Goal: Task Accomplishment & Management: Use online tool/utility

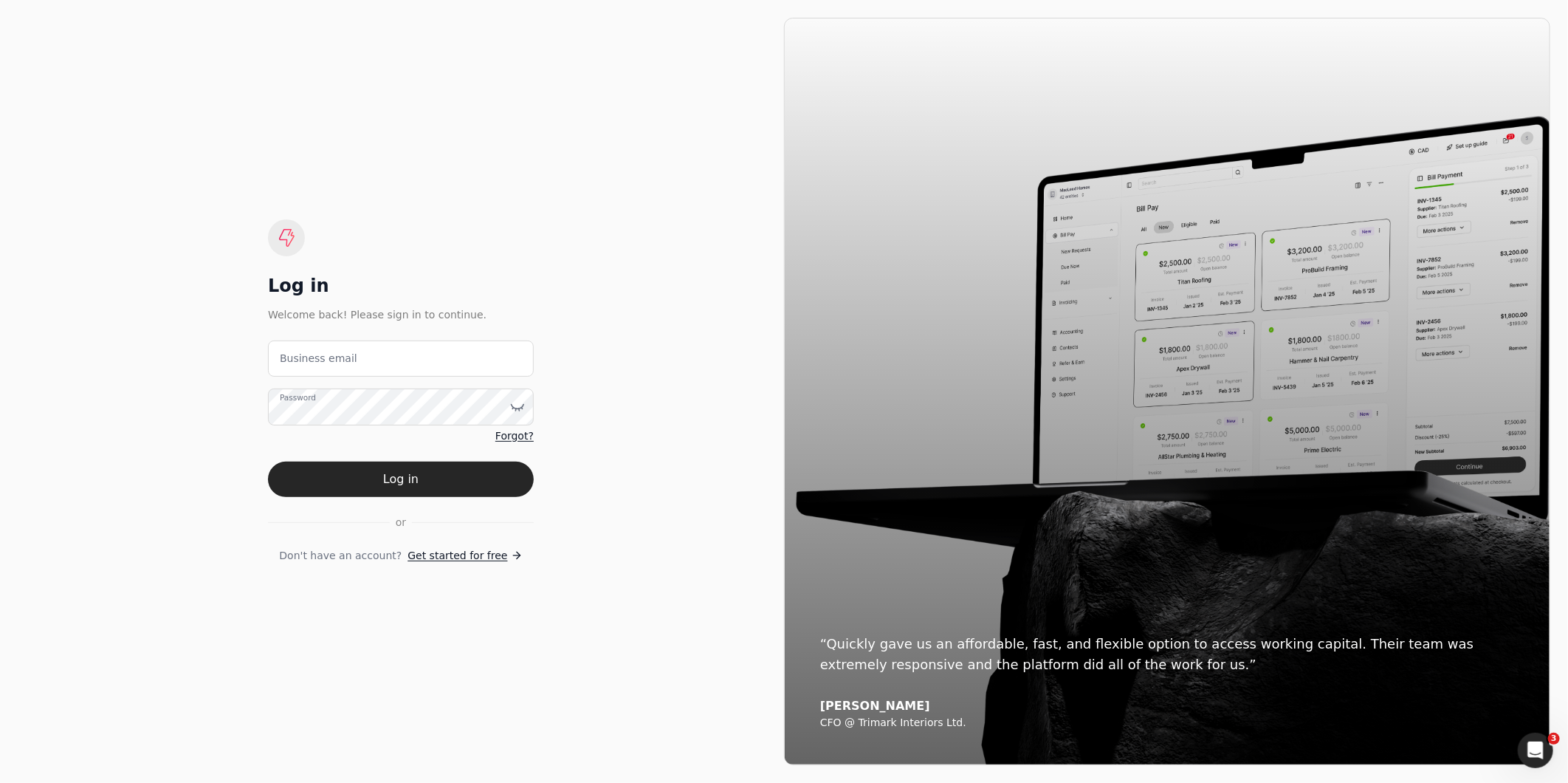
click at [306, 361] on label "Business email" at bounding box center [318, 358] width 77 height 16
click at [306, 361] on email "Business email" at bounding box center [401, 358] width 266 height 36
type email "amabelle.dizon@crystalcreekhomes.ca"
click at [268, 461] on button "Log in" at bounding box center [401, 479] width 266 height 36
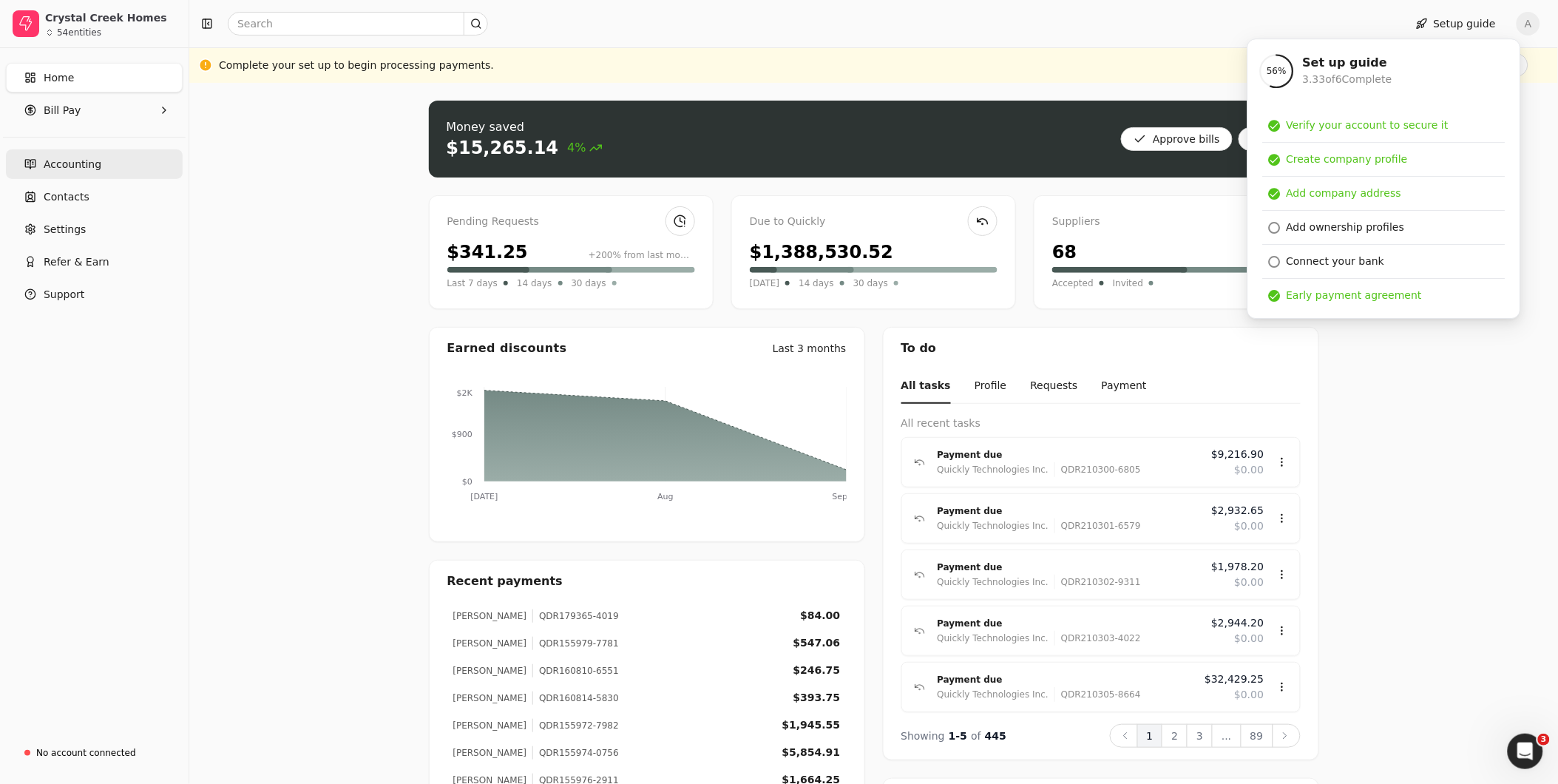
click at [77, 167] on span "Accounting" at bounding box center [72, 164] width 58 height 16
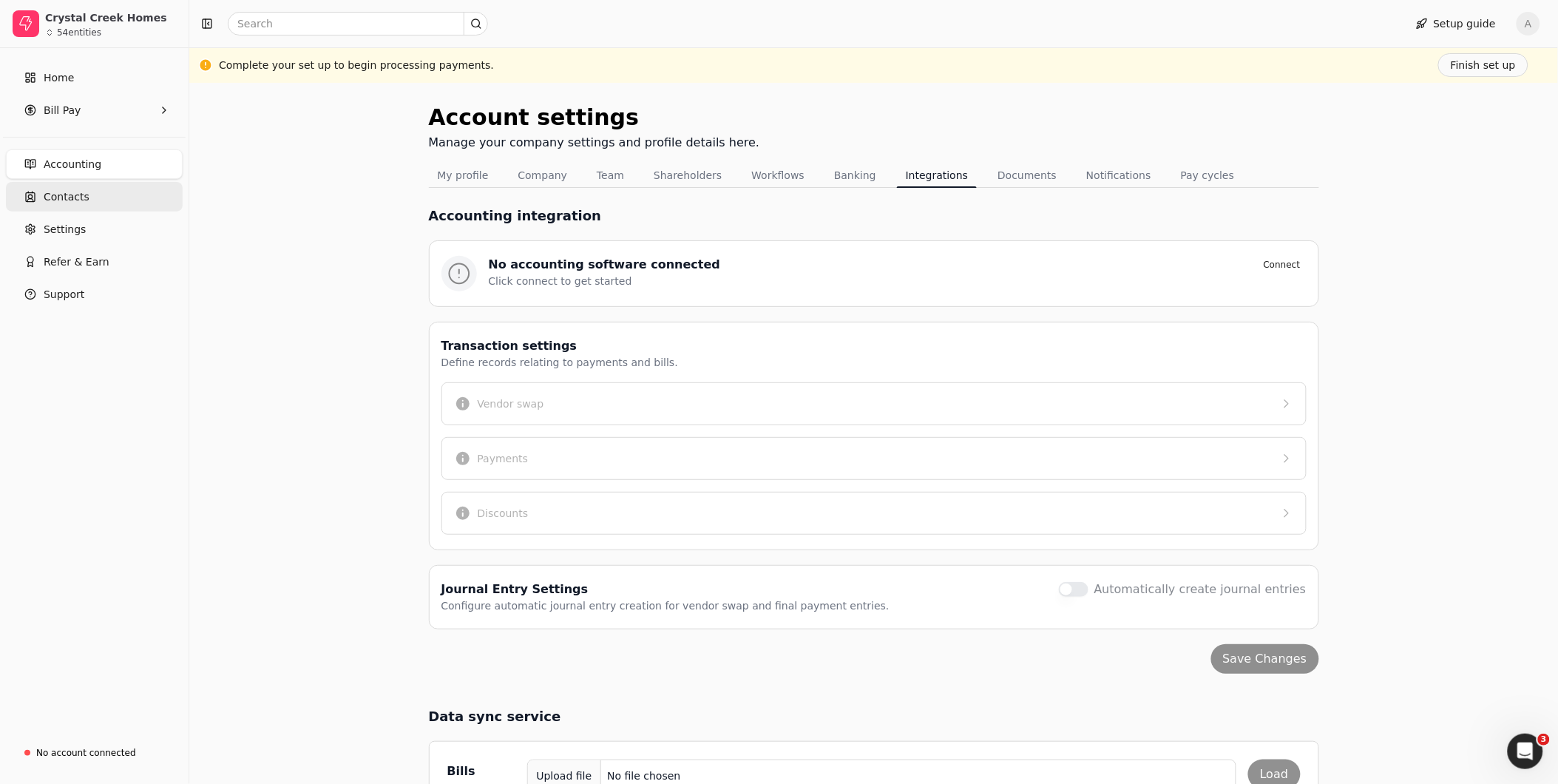
click at [70, 193] on span "Contacts" at bounding box center [66, 197] width 46 height 16
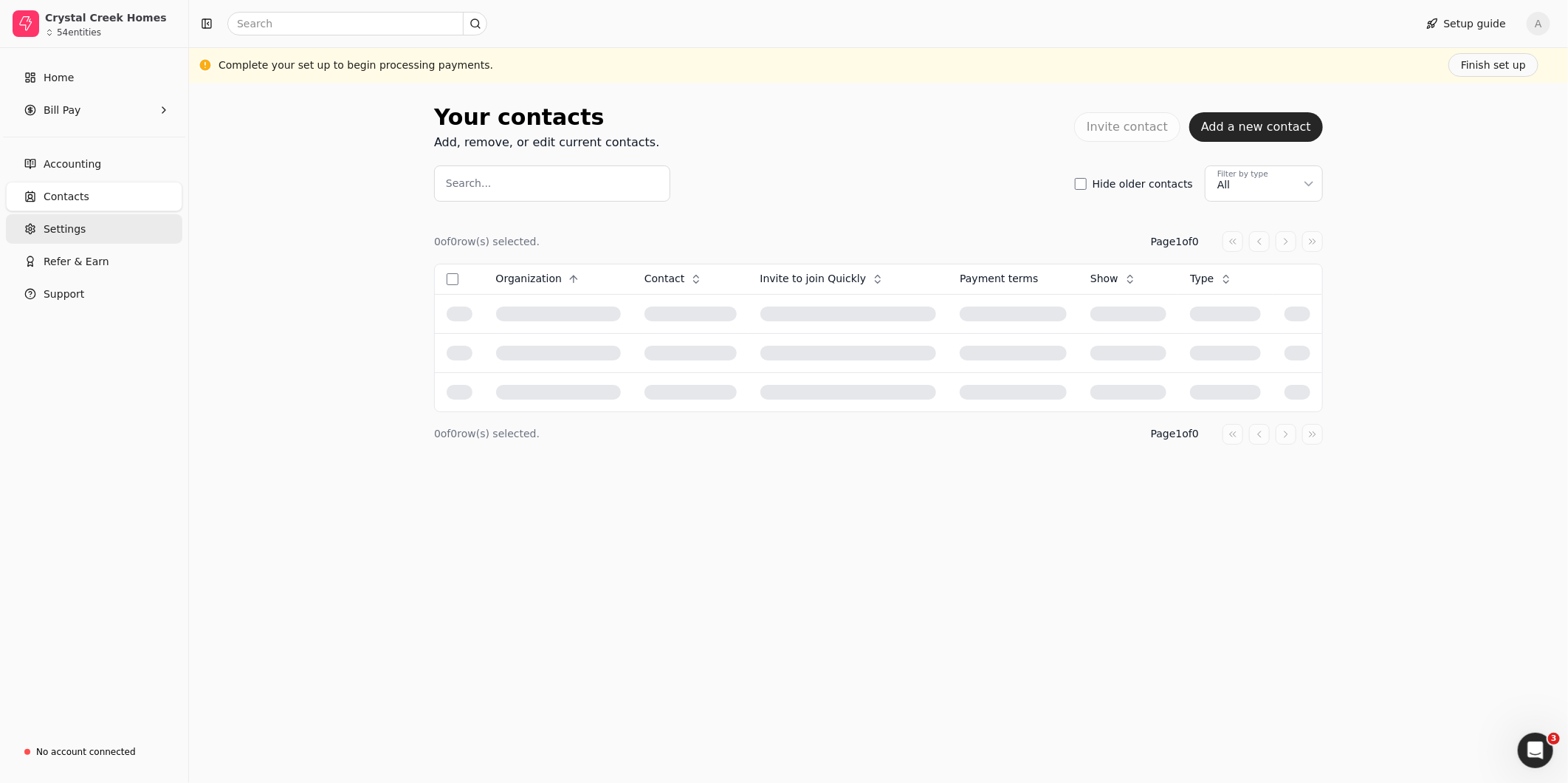
click at [62, 232] on span "Settings" at bounding box center [64, 229] width 42 height 16
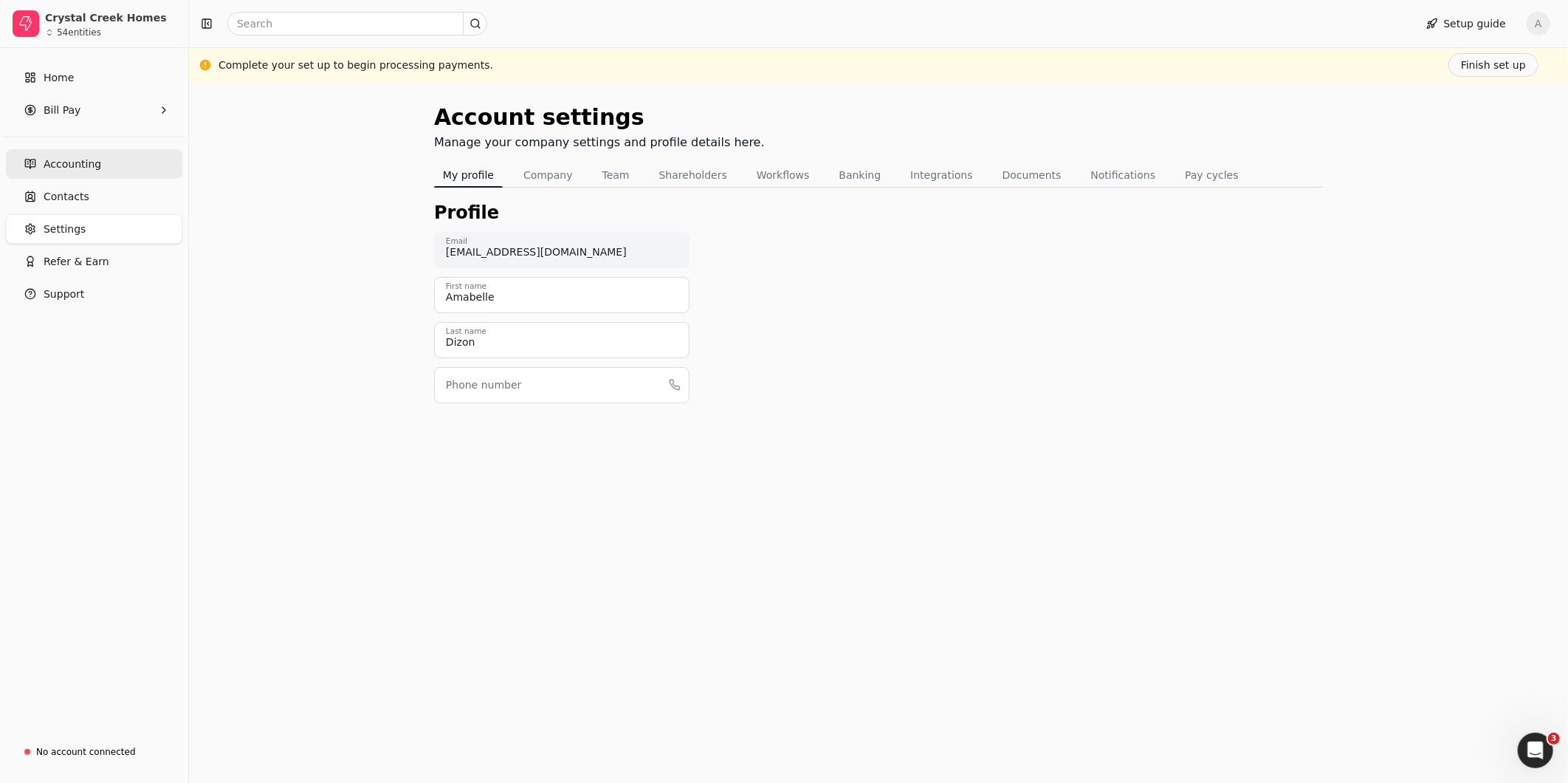
click at [79, 164] on span "Accounting" at bounding box center [72, 164] width 57 height 16
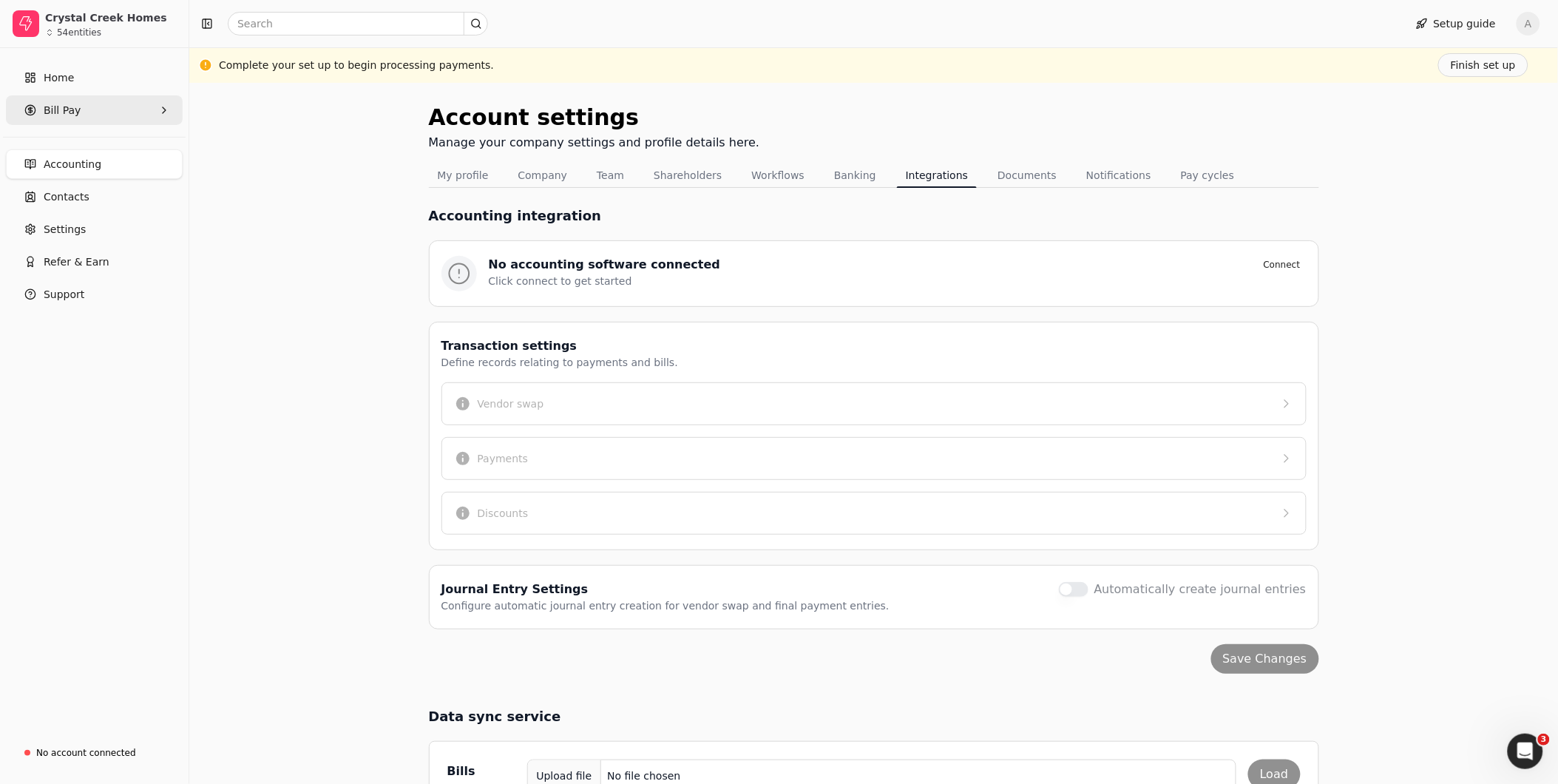
click at [50, 111] on span "Bill Pay" at bounding box center [62, 110] width 37 height 16
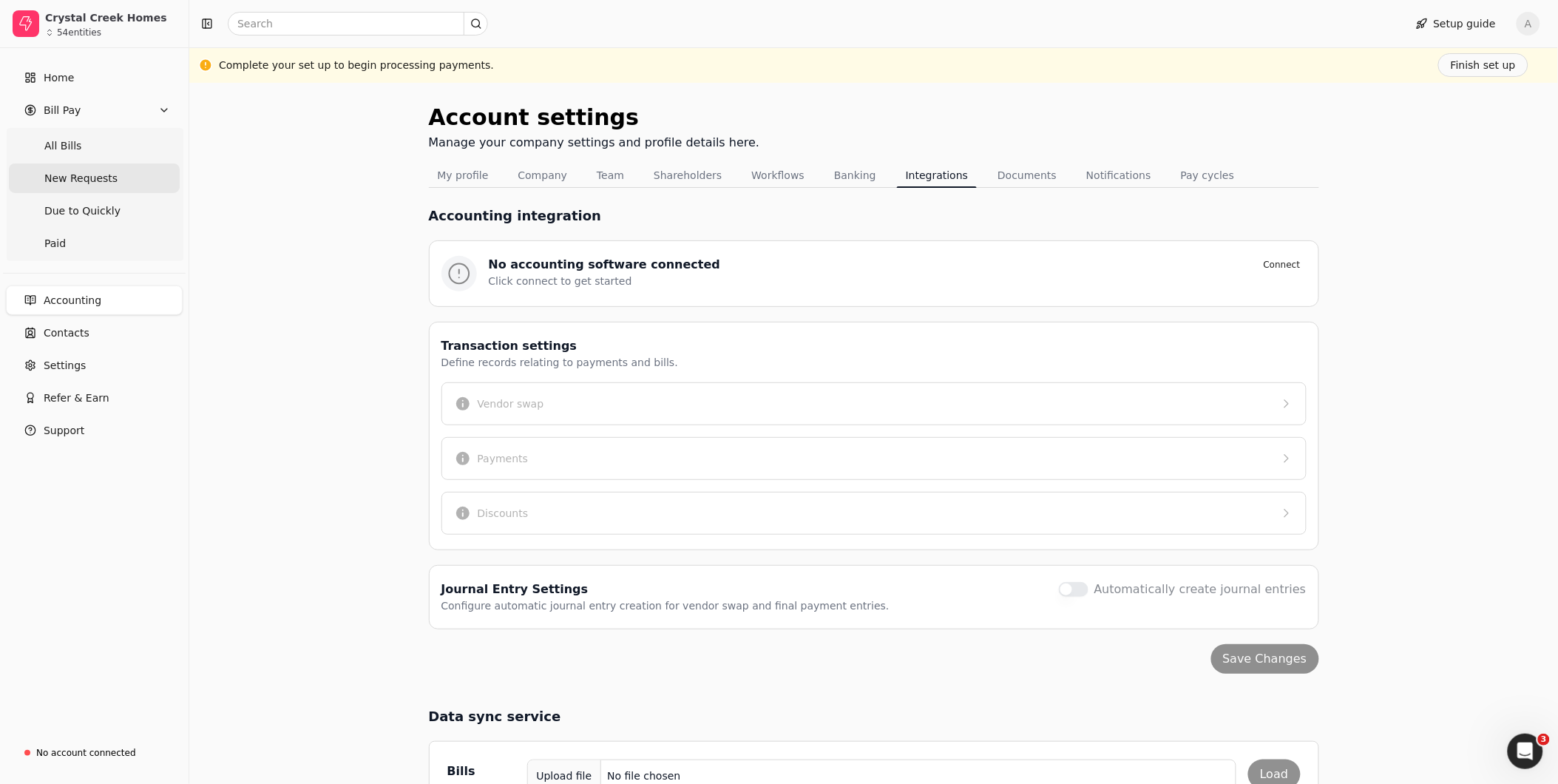
click at [57, 175] on span "New Requests" at bounding box center [81, 178] width 73 height 16
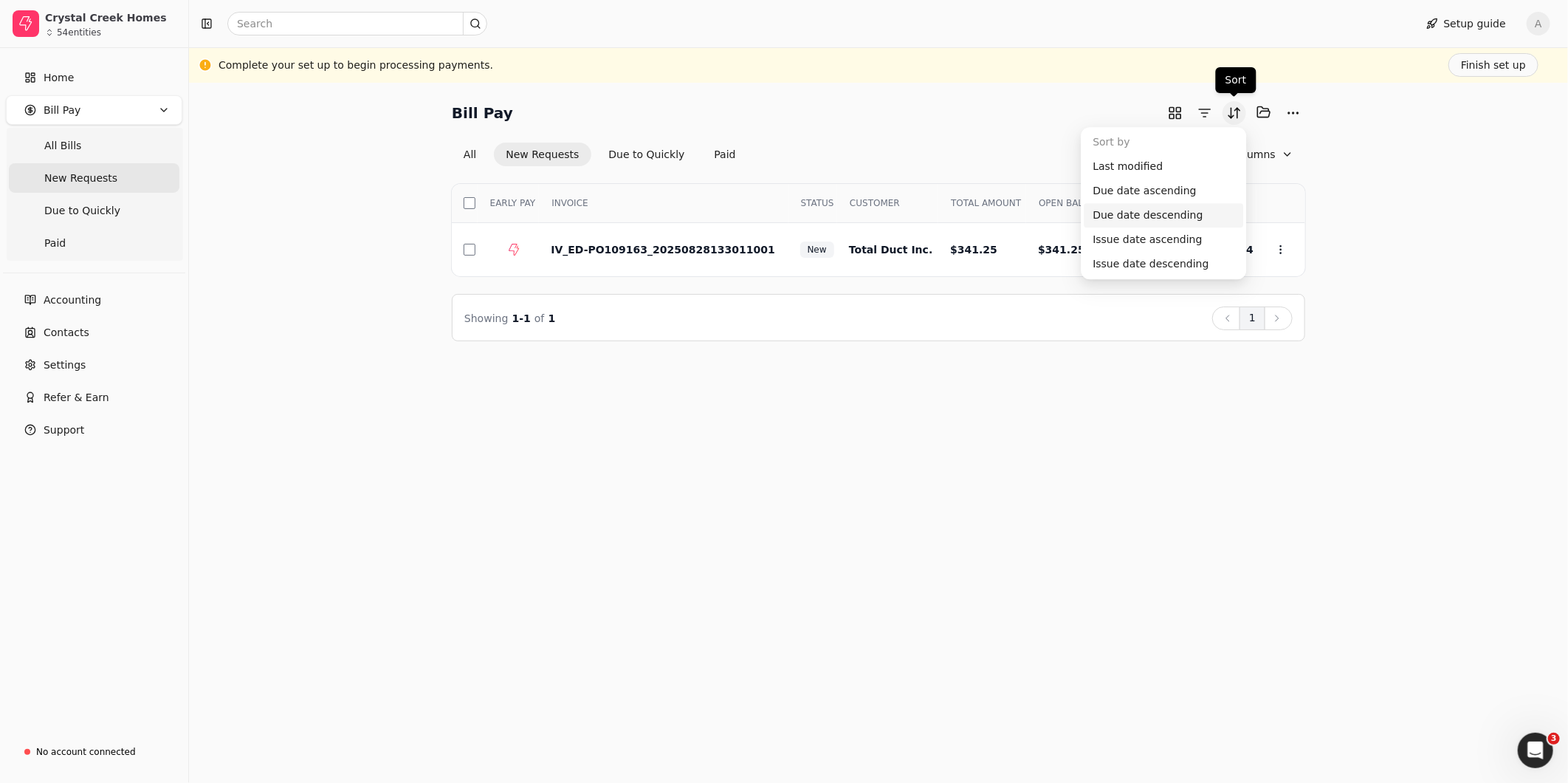
click at [1233, 114] on button "Sort" at bounding box center [1234, 112] width 23 height 23
click at [1202, 113] on button "button" at bounding box center [1205, 112] width 23 height 23
click at [471, 247] on button "button" at bounding box center [470, 250] width 12 height 12
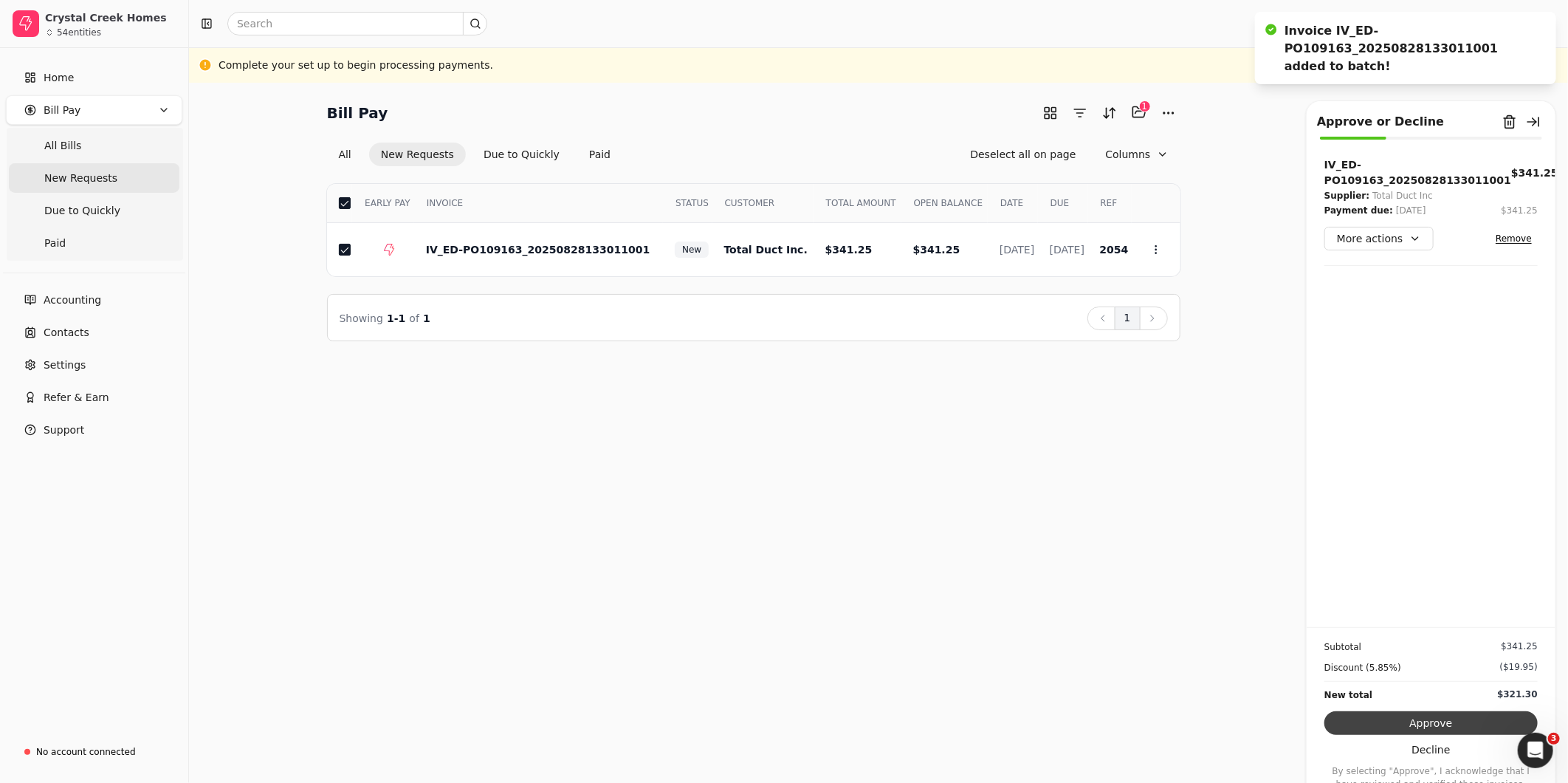
click at [1424, 725] on button "Approve" at bounding box center [1431, 723] width 213 height 23
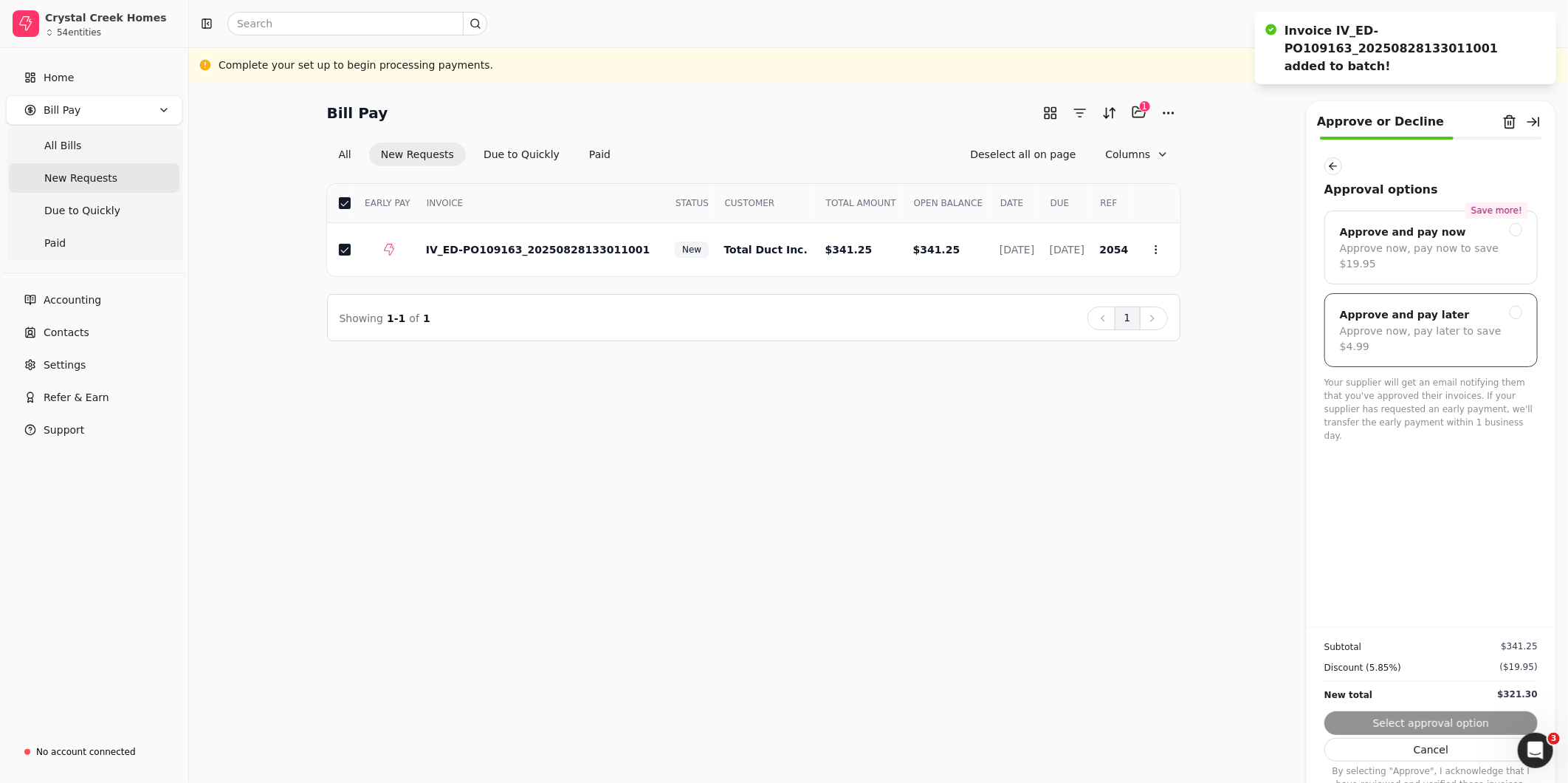
click at [1394, 306] on div "Approve and pay later" at bounding box center [1405, 314] width 130 height 17
click at [1448, 724] on button "Submit approval" at bounding box center [1431, 723] width 213 height 23
